Goal: Transaction & Acquisition: Purchase product/service

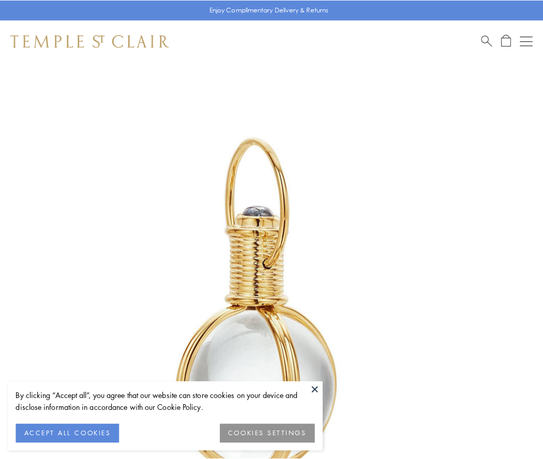
scroll to position [270, 0]
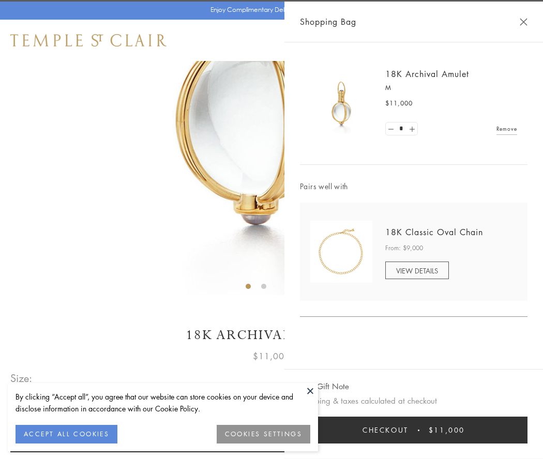
click at [414, 430] on button "Checkout $11,000" at bounding box center [414, 430] width 228 height 27
